Goal: Go to known website: Go to known website

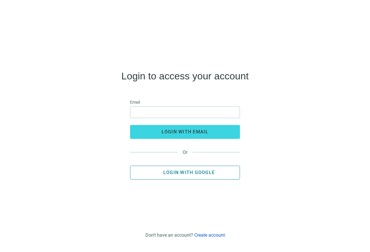
click at [191, 174] on span "Login with Google" at bounding box center [188, 172] width 51 height 5
